Goal: Task Accomplishment & Management: Manage account settings

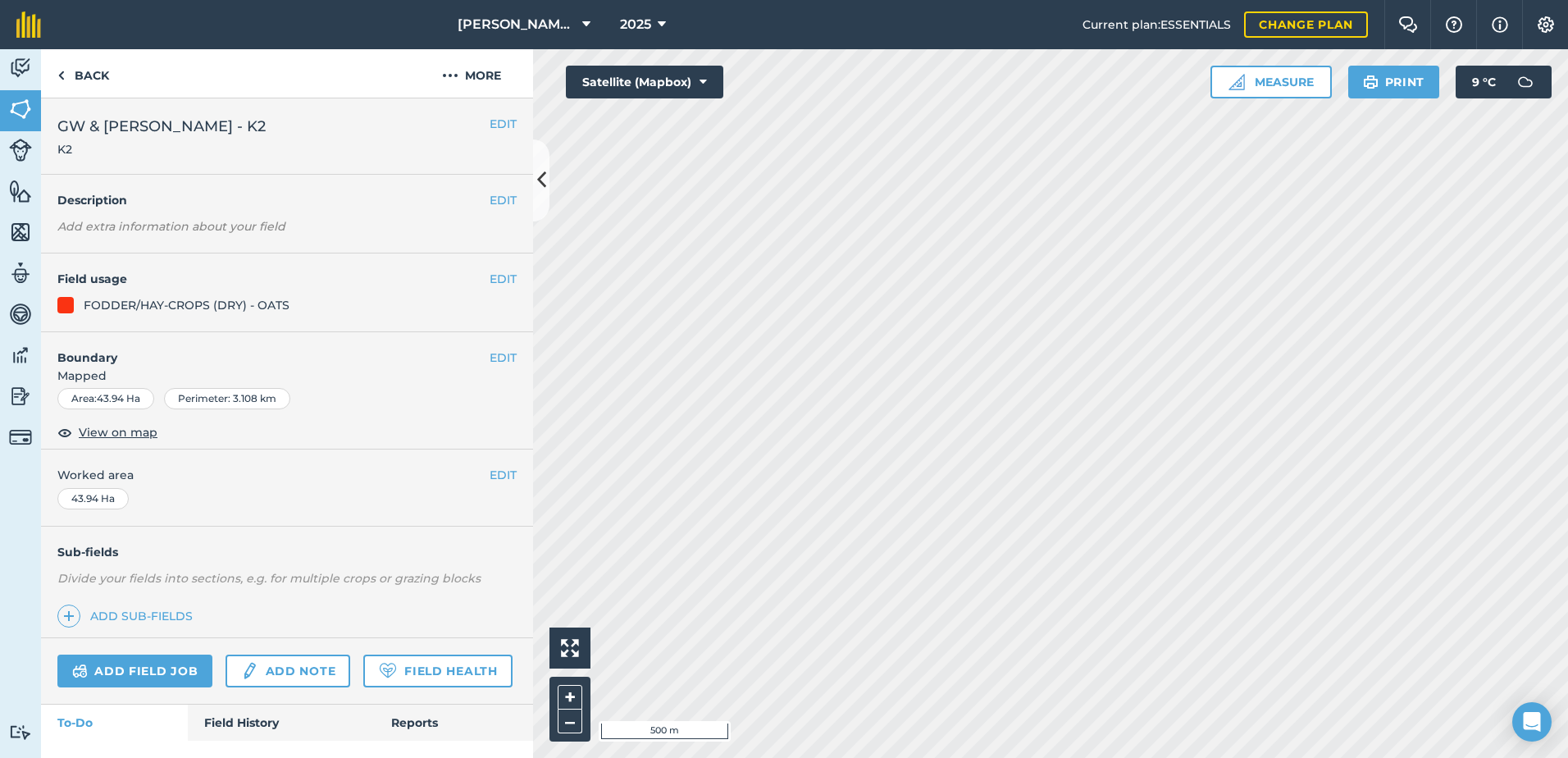
click at [1232, 73] on div "Hello i 500 m + – Satellite (Mapbox) Measure Print 9 ° C" at bounding box center [1050, 403] width 1035 height 709
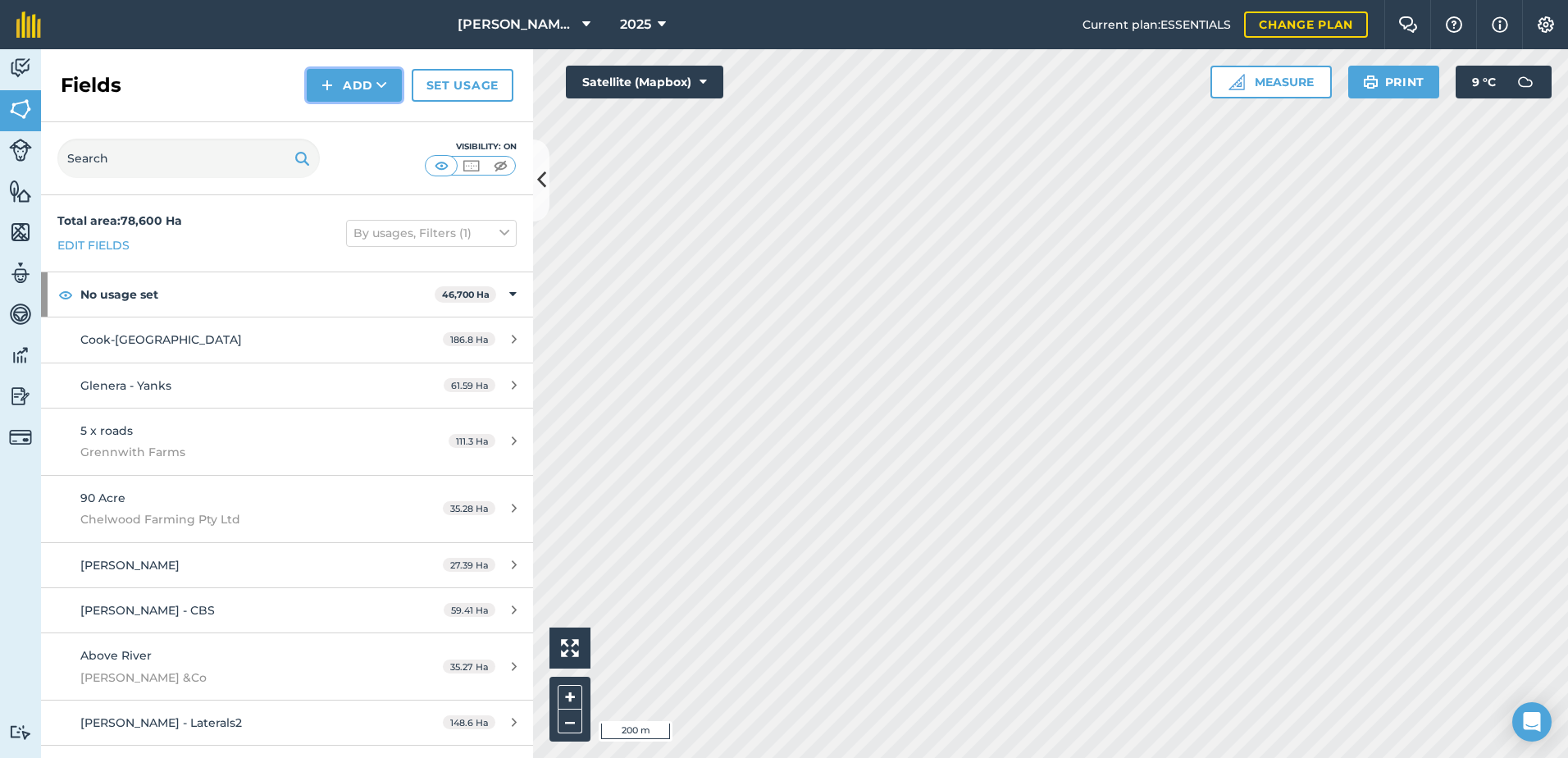
click at [376, 85] on icon at bounding box center [381, 85] width 11 height 16
click at [365, 122] on link "Draw" at bounding box center [355, 122] width 91 height 36
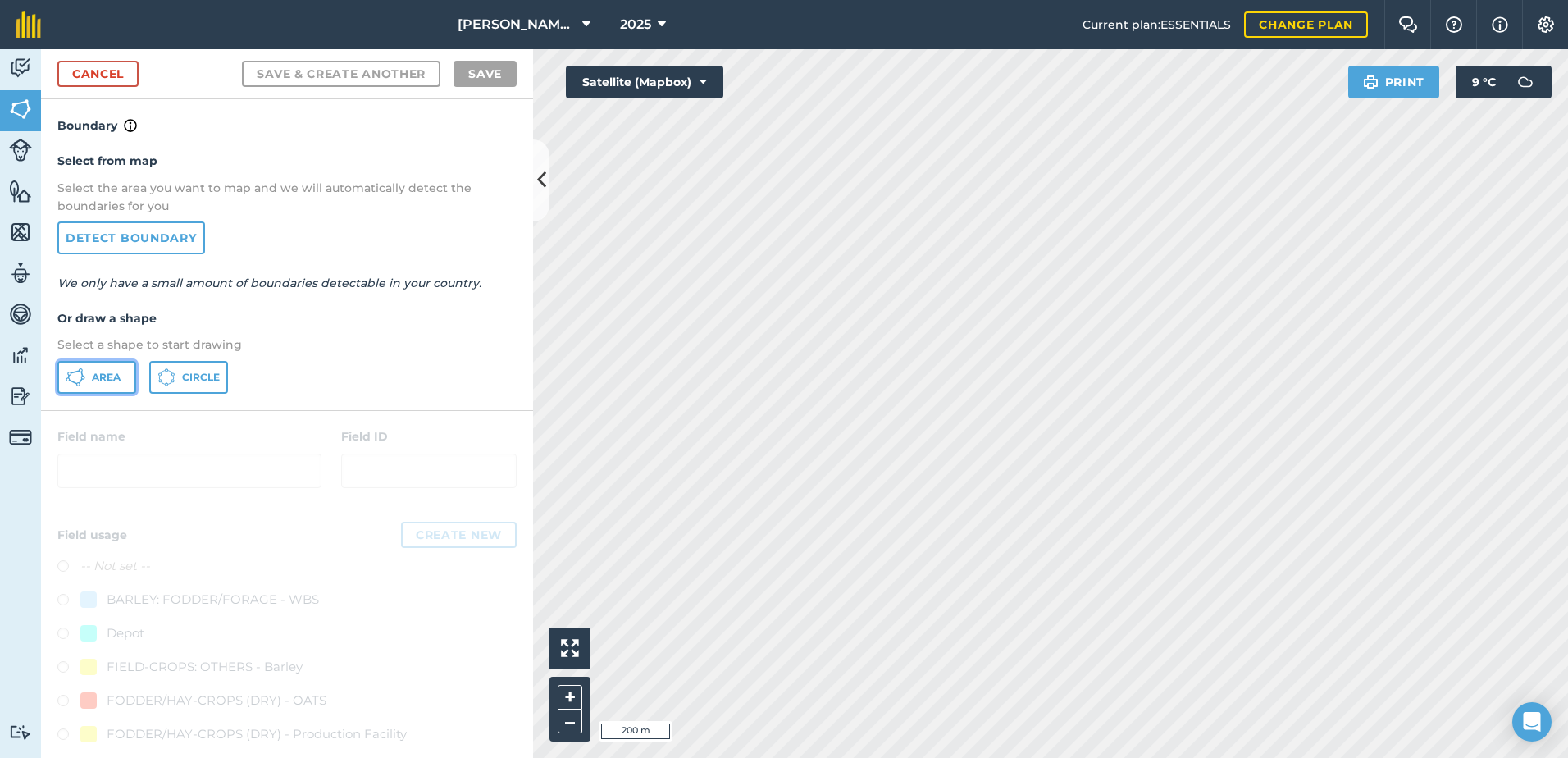
click at [101, 383] on span "Area" at bounding box center [106, 377] width 29 height 14
click at [99, 77] on link "Cancel" at bounding box center [98, 73] width 81 height 26
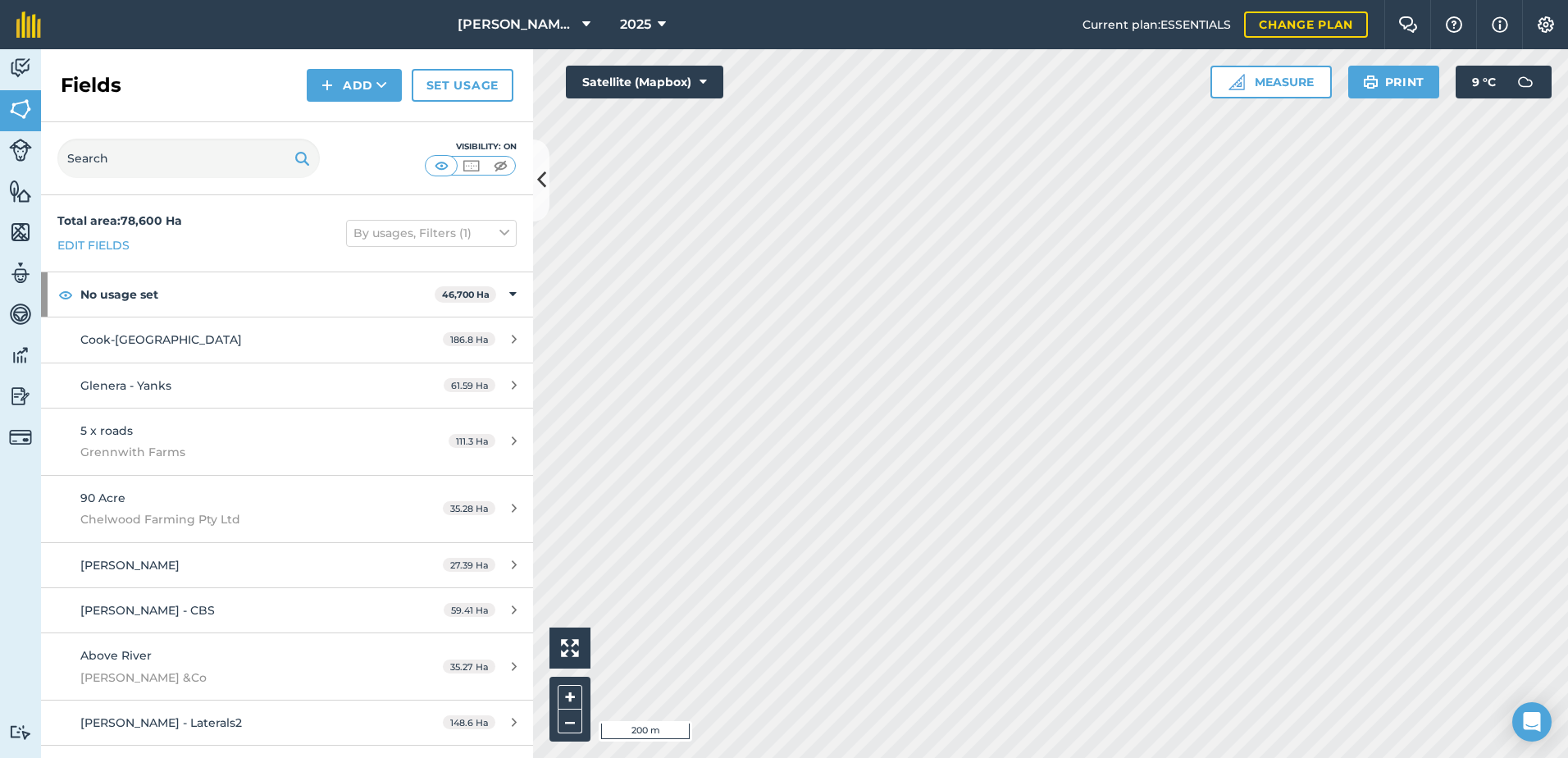
click at [1036, 757] on html "[PERSON_NAME] ASAHI PADDOCKS 2025 Current plan : ESSENTIALS Change plan Farm Ch…" at bounding box center [784, 379] width 1568 height 758
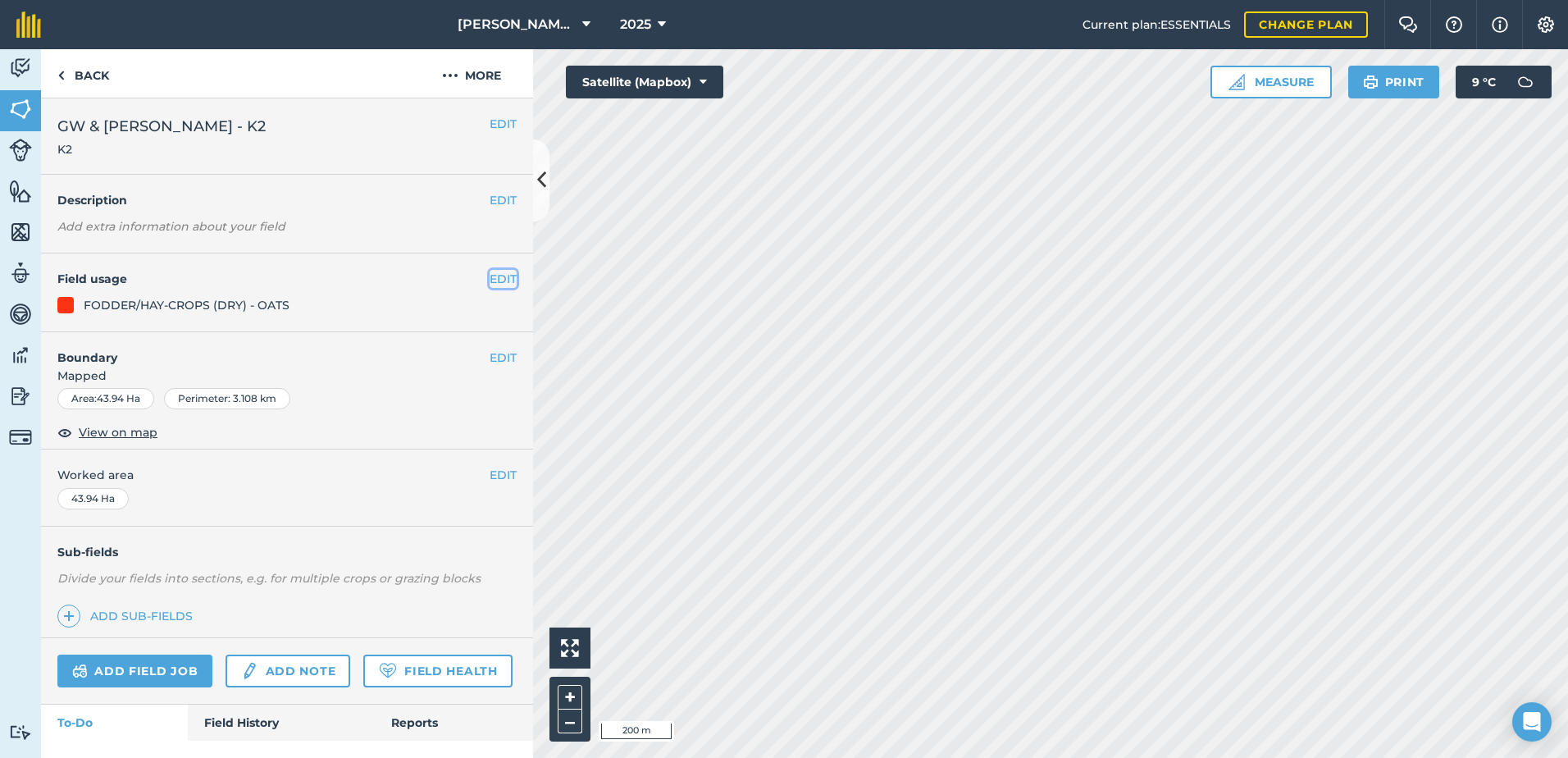
click at [490, 279] on button "EDIT" at bounding box center [503, 279] width 27 height 18
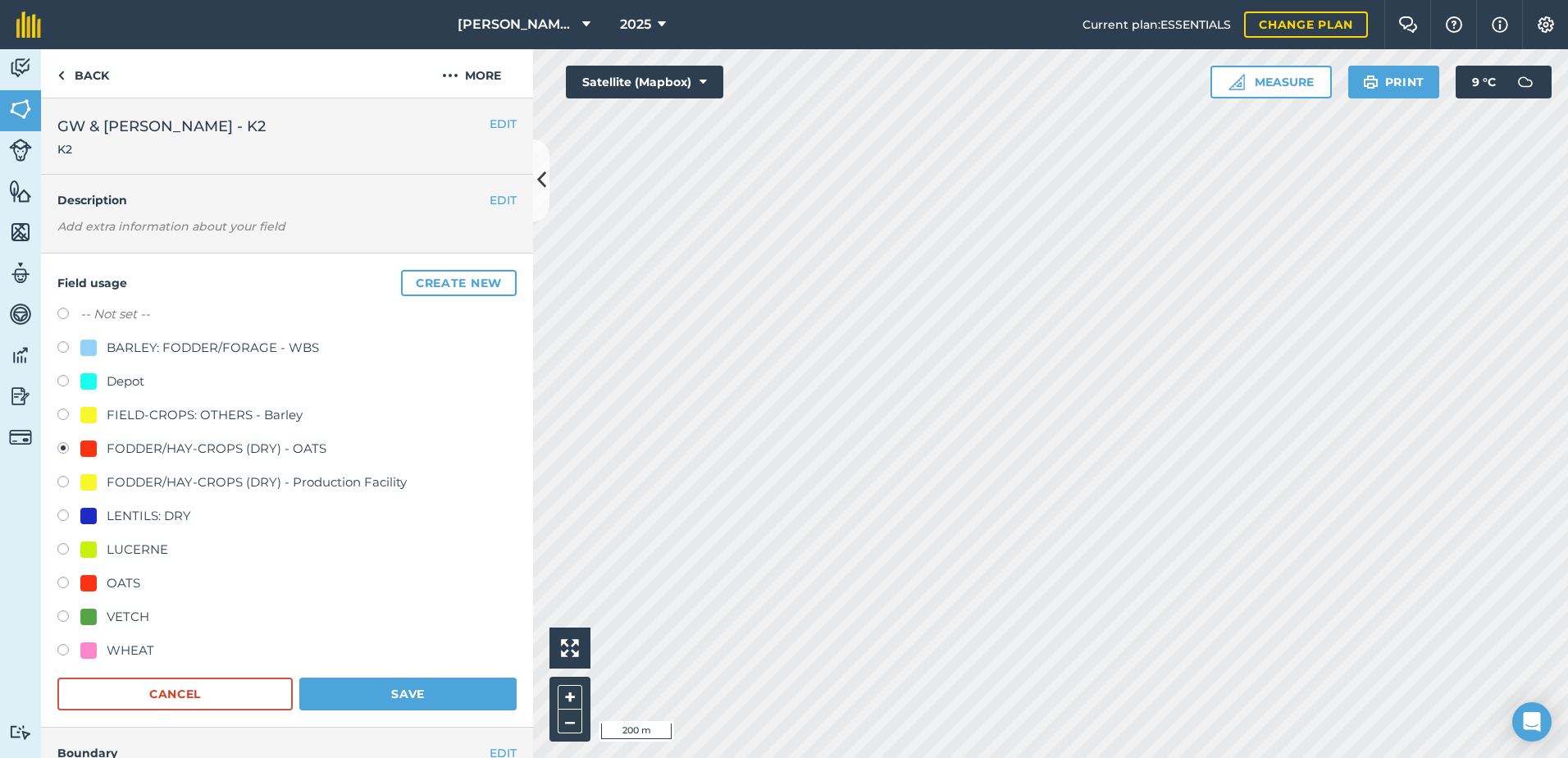
click at [68, 311] on label at bounding box center [69, 315] width 23 height 16
radio input "true"
radio input "false"
click at [385, 688] on button "Save" at bounding box center [407, 694] width 217 height 33
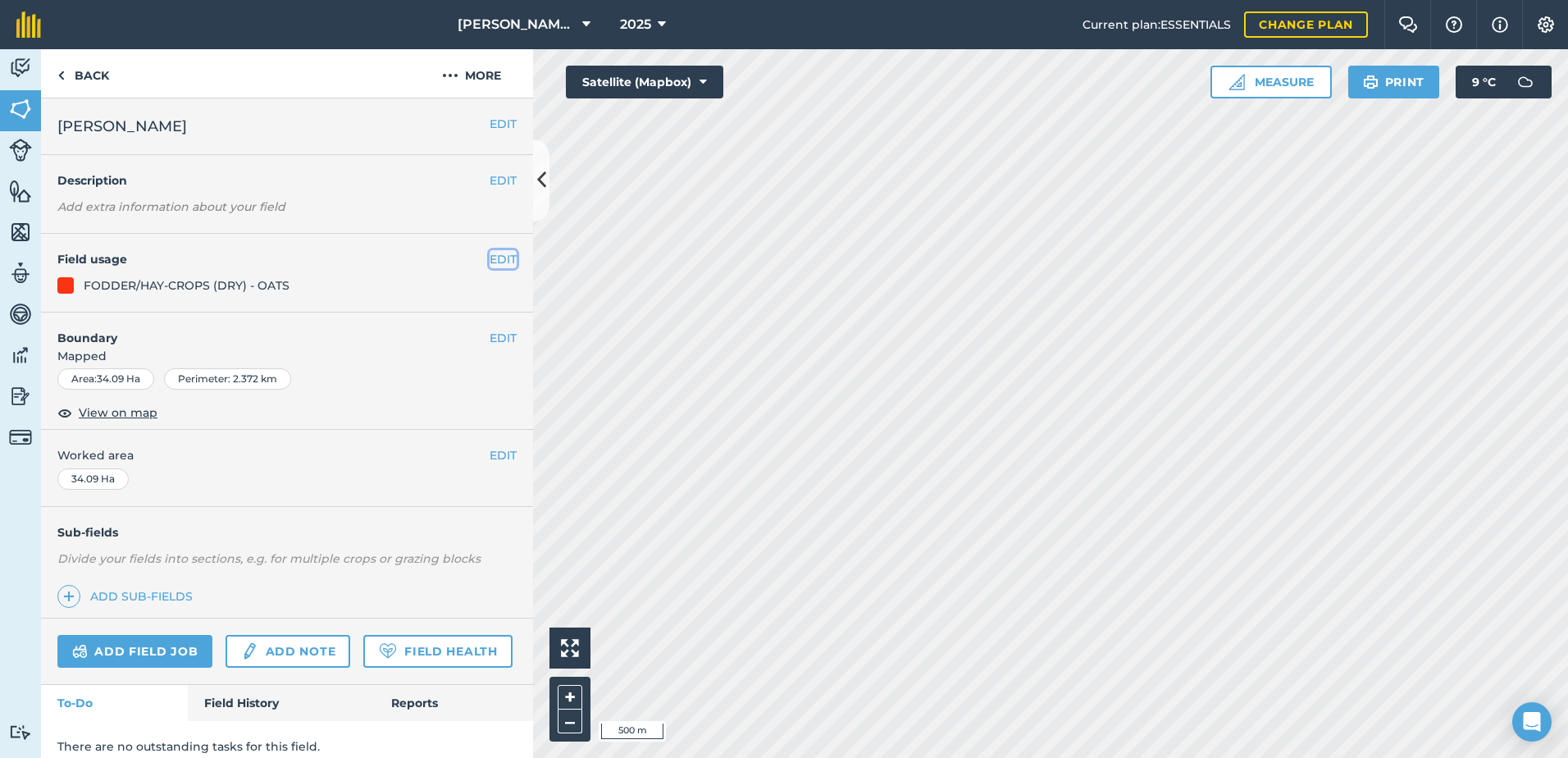
click at [493, 259] on button "EDIT" at bounding box center [503, 258] width 27 height 18
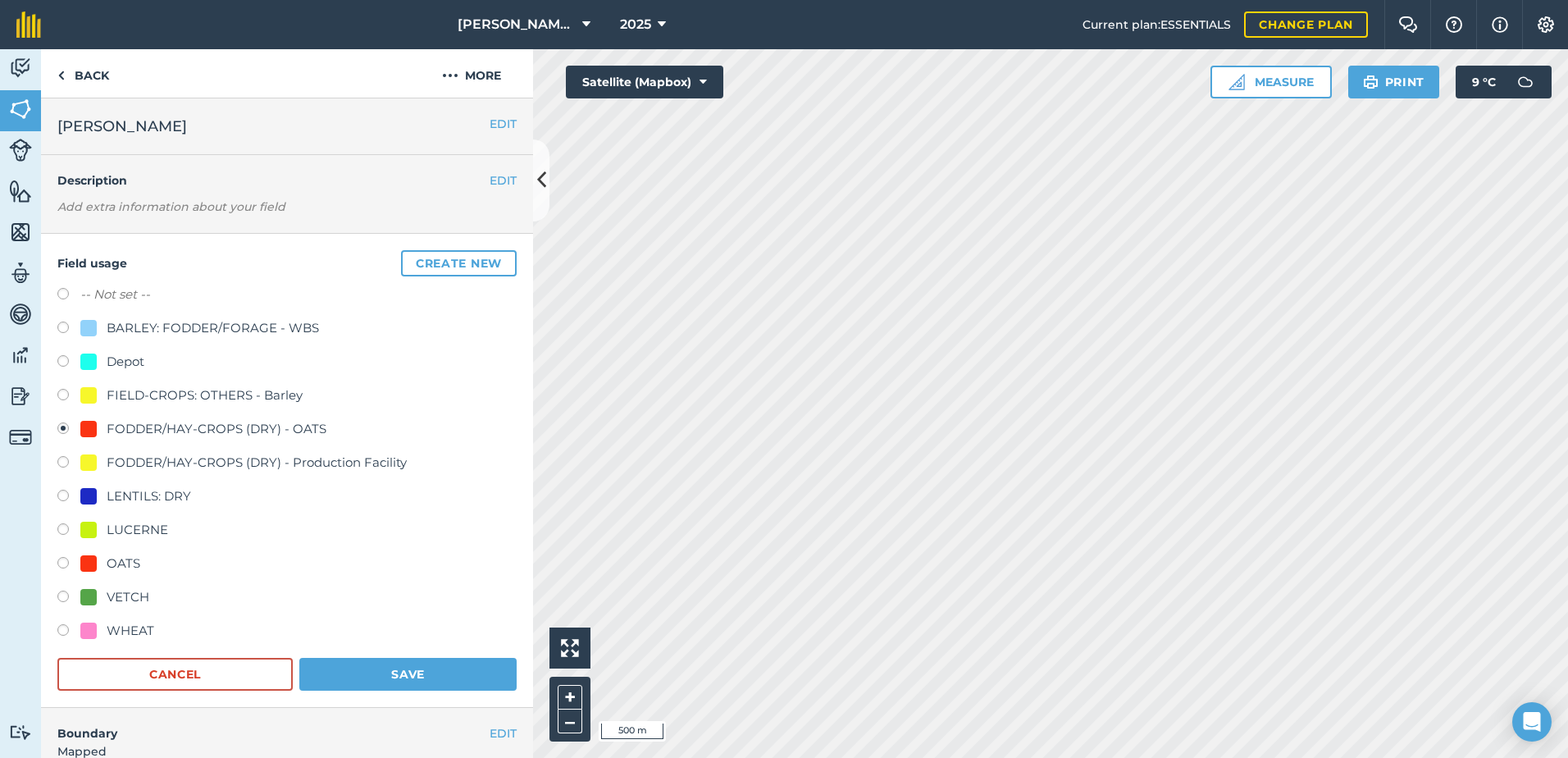
drag, startPoint x: 63, startPoint y: 293, endPoint x: 74, endPoint y: 308, distance: 18.6
click at [64, 294] on label at bounding box center [69, 296] width 23 height 16
radio input "true"
radio input "false"
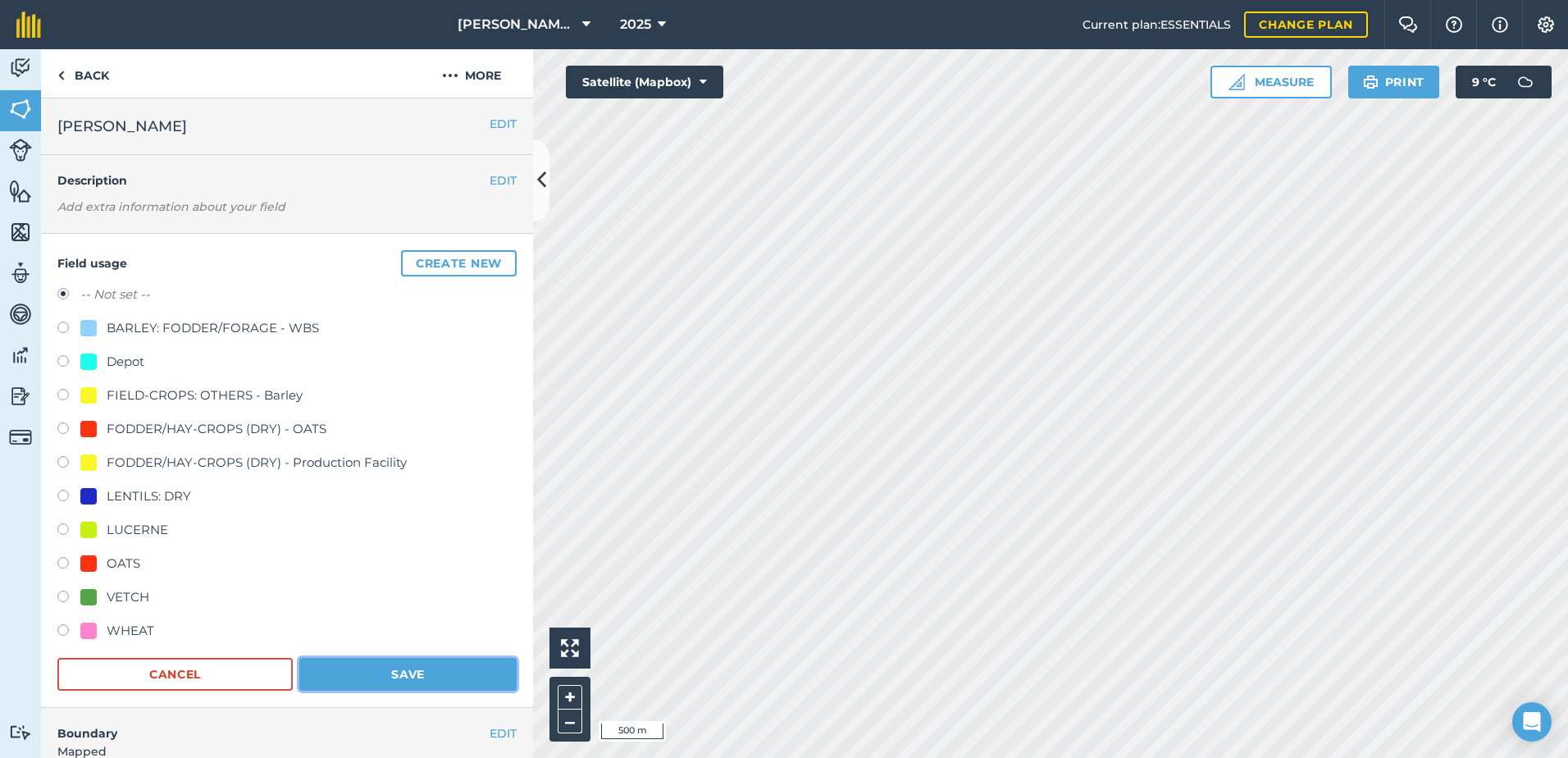
click at [368, 673] on button "Save" at bounding box center [407, 674] width 217 height 33
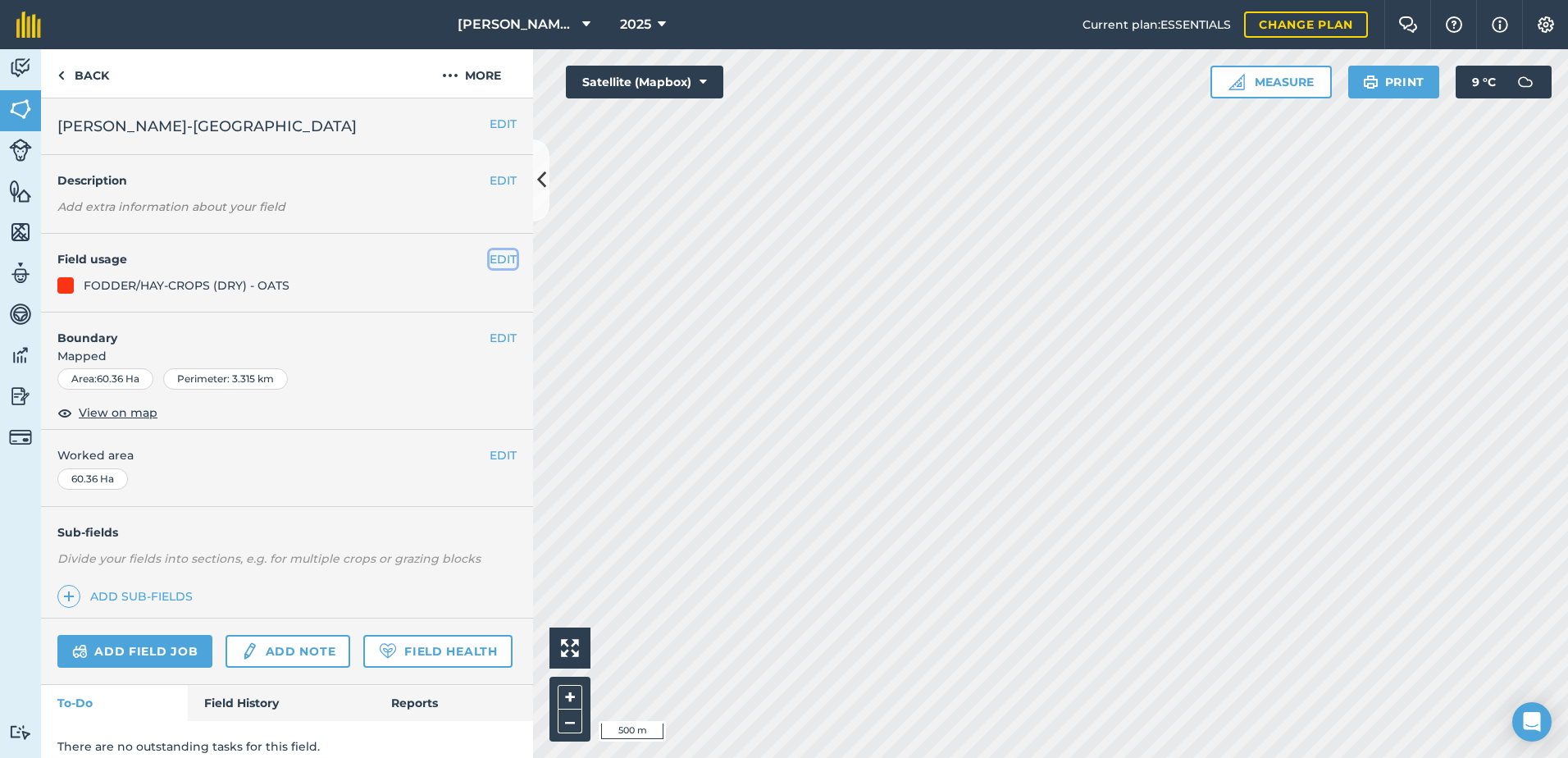
click at [492, 259] on button "EDIT" at bounding box center [503, 258] width 27 height 18
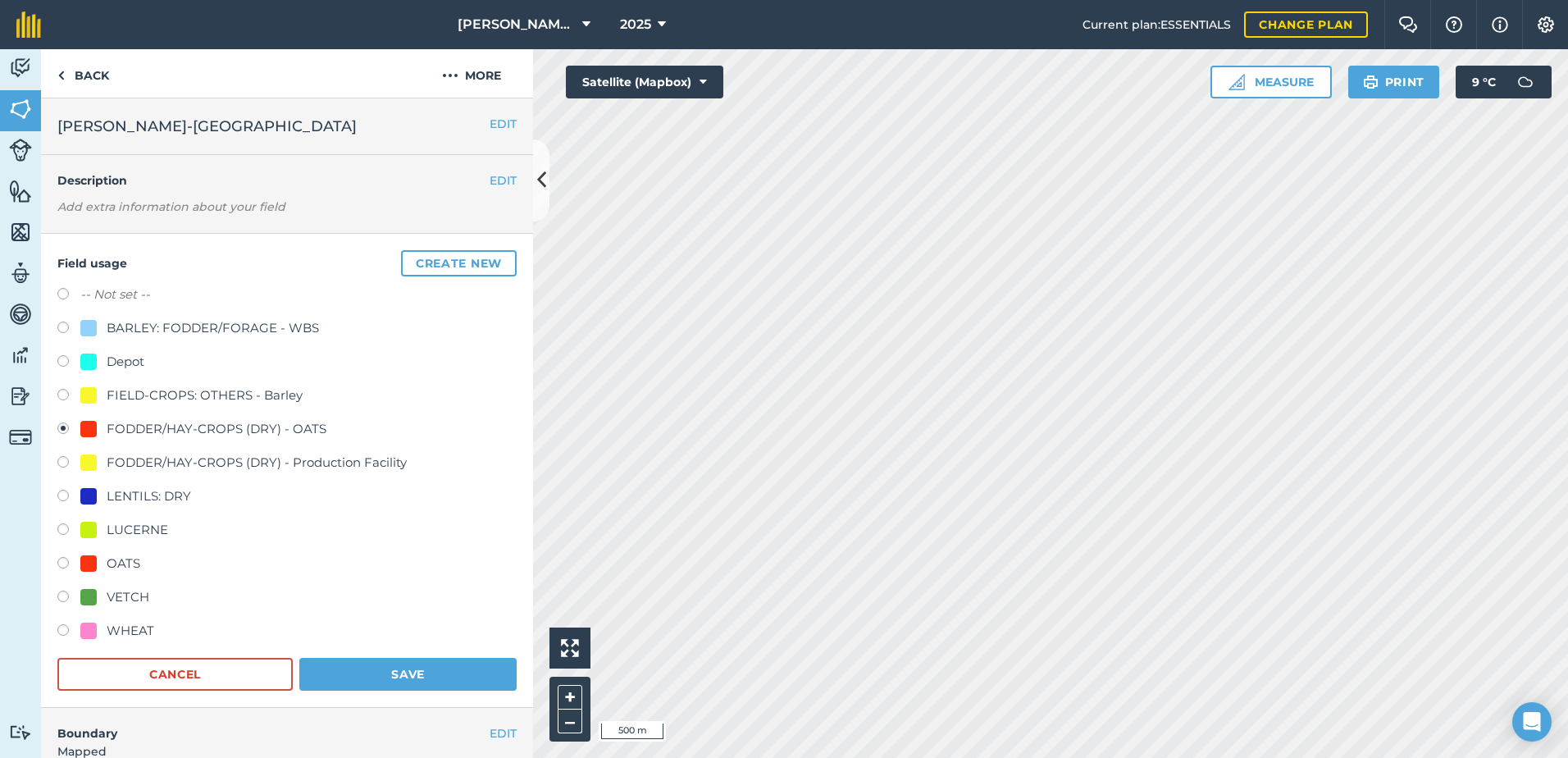
click at [62, 294] on label at bounding box center [69, 296] width 23 height 16
radio input "true"
radio input "false"
click at [374, 670] on button "Save" at bounding box center [407, 674] width 217 height 33
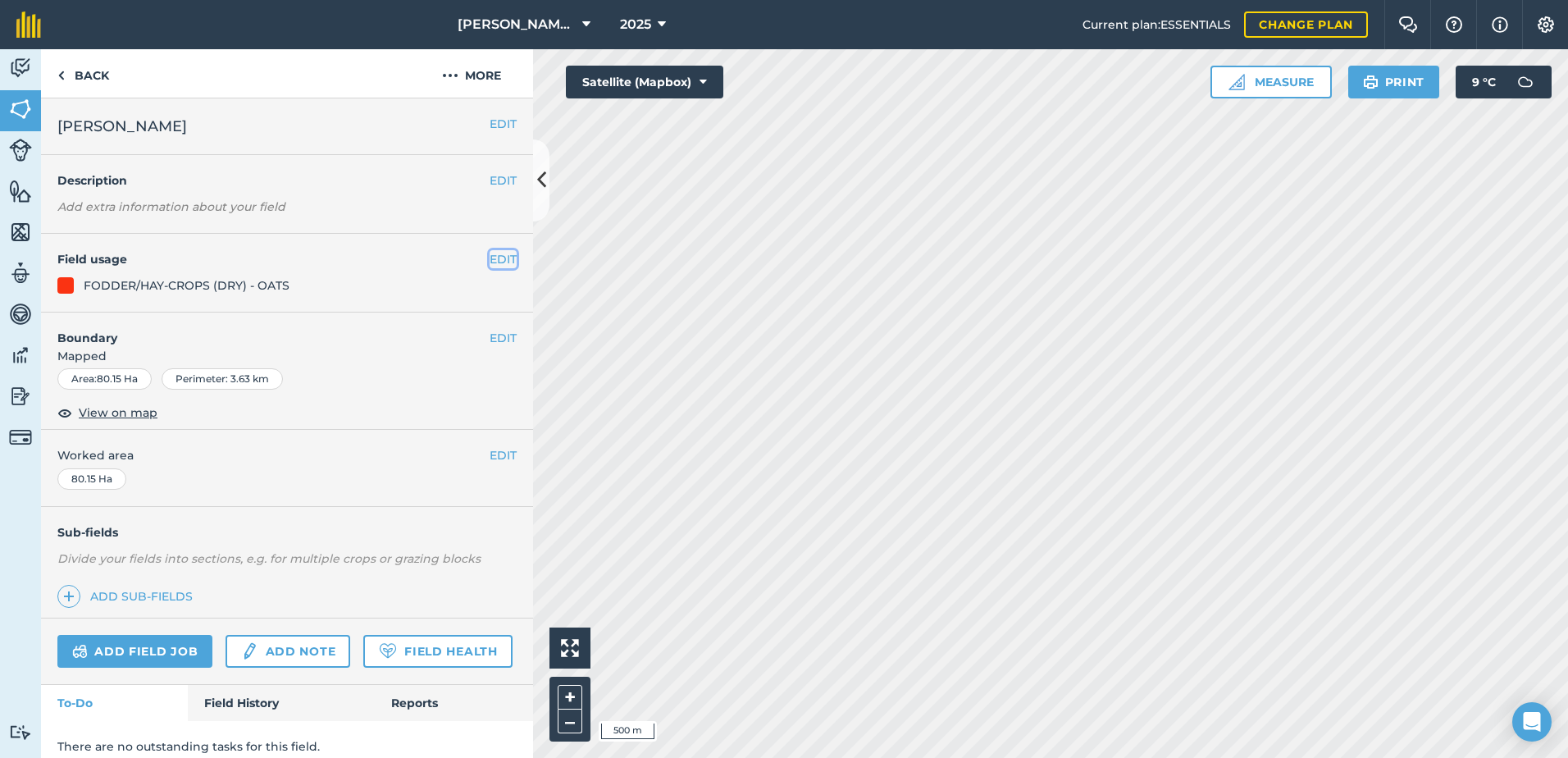
click at [492, 257] on button "EDIT" at bounding box center [503, 258] width 27 height 18
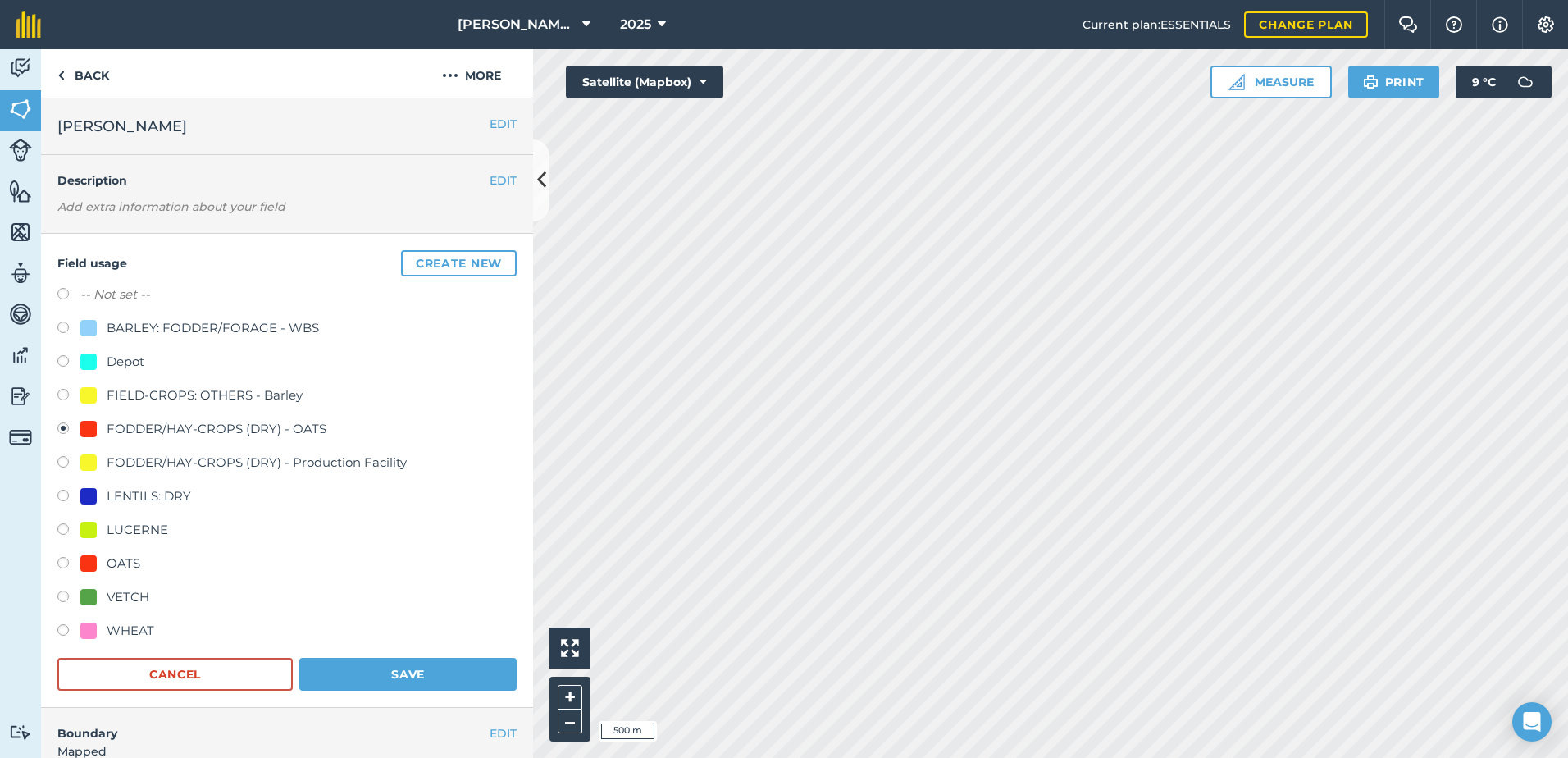
click at [66, 293] on label at bounding box center [69, 296] width 23 height 16
radio input "true"
radio input "false"
click at [487, 668] on button "Save" at bounding box center [407, 674] width 217 height 33
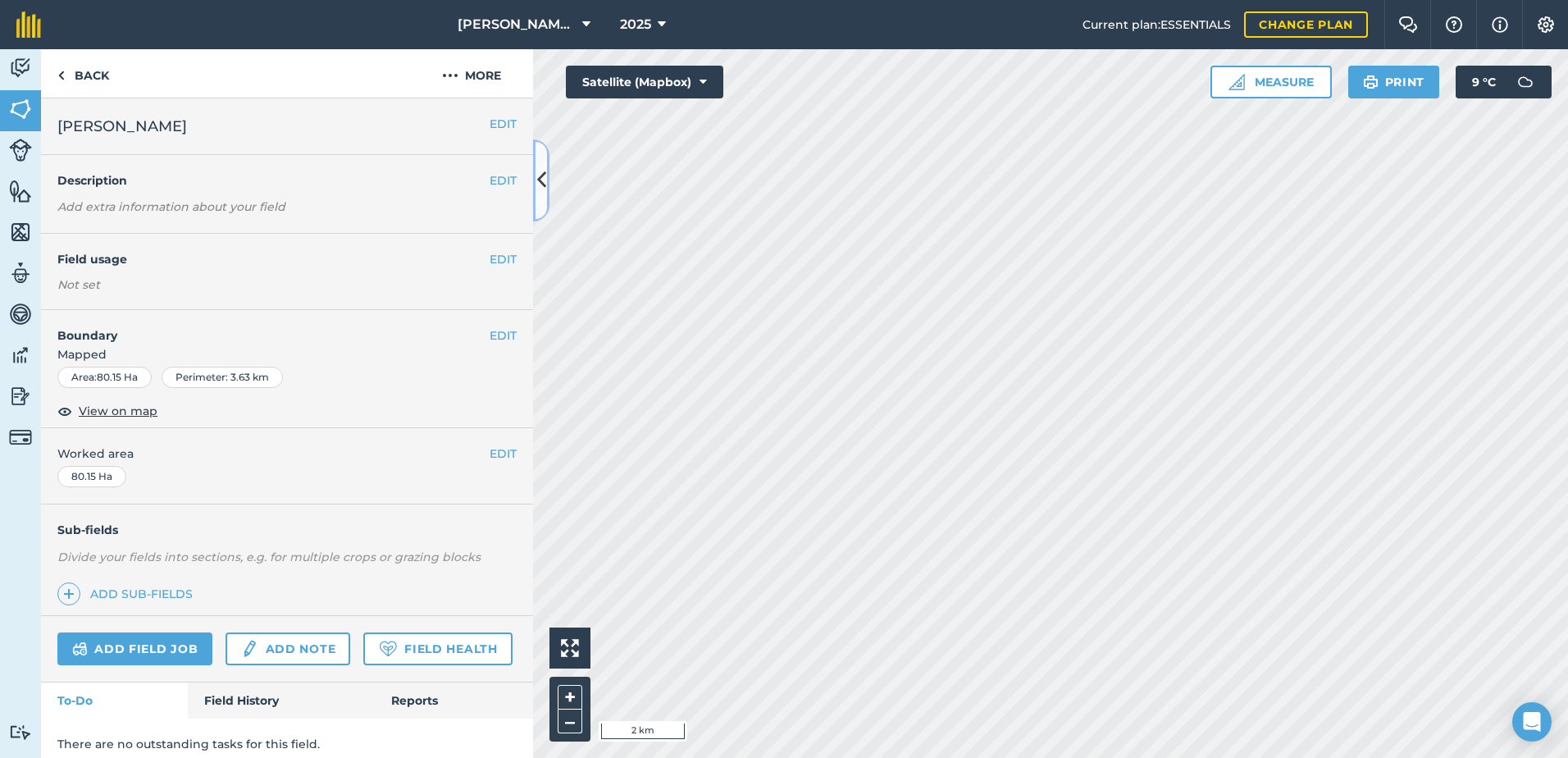
click at [542, 184] on icon at bounding box center [541, 180] width 9 height 29
